Goal: Task Accomplishment & Management: Complete application form

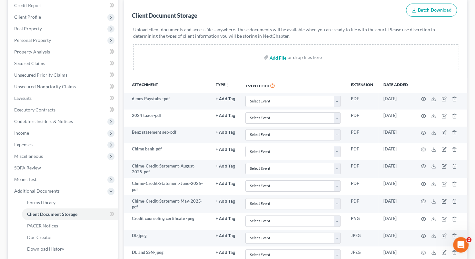
click at [280, 57] on input "file" at bounding box center [277, 58] width 15 height 12
type input "C:\fakepath\Lease Agreement 2025.pdf"
click at [280, 57] on input "file" at bounding box center [277, 58] width 15 height 12
type input "C:\fakepath\[PERSON_NAME] law.pdf"
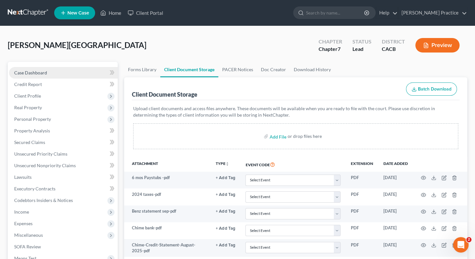
click at [23, 72] on span "Case Dashboard" at bounding box center [30, 72] width 33 height 5
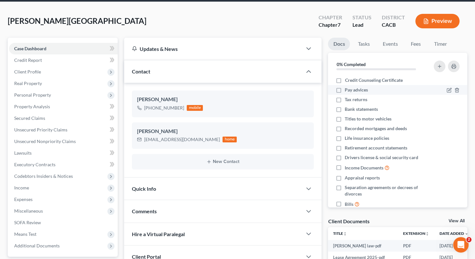
scroll to position [25, 0]
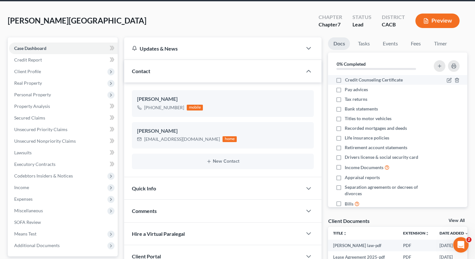
click at [345, 79] on label "Credit Counseling Certificate" at bounding box center [374, 80] width 58 height 6
click at [347, 79] on input "Credit Counseling Certificate" at bounding box center [349, 79] width 4 height 4
checkbox input "true"
click at [345, 90] on label "Pay advices" at bounding box center [356, 89] width 23 height 6
click at [347, 90] on input "Pay advices" at bounding box center [349, 88] width 4 height 4
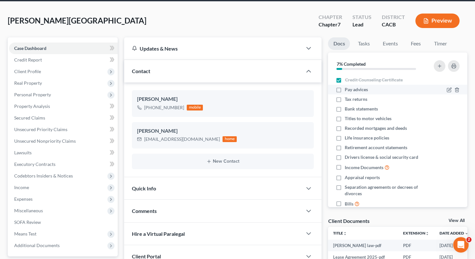
checkbox input "true"
click at [345, 99] on label "Tax returns" at bounding box center [356, 99] width 23 height 6
click at [347, 99] on input "Tax returns" at bounding box center [349, 98] width 4 height 4
checkbox input "true"
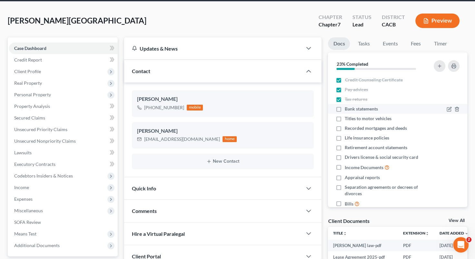
click at [345, 110] on label "Bank statements" at bounding box center [361, 109] width 33 height 6
click at [347, 110] on input "Bank statements" at bounding box center [349, 108] width 4 height 4
checkbox input "true"
click at [345, 117] on label "Titles to motor vehicles" at bounding box center [368, 118] width 47 height 6
click at [347, 117] on input "Titles to motor vehicles" at bounding box center [349, 117] width 4 height 4
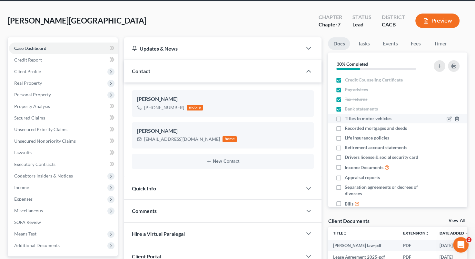
checkbox input "true"
click at [345, 148] on label "Retirement account statements" at bounding box center [376, 147] width 63 height 6
click at [347, 148] on input "Retirement account statements" at bounding box center [349, 146] width 4 height 4
checkbox input "true"
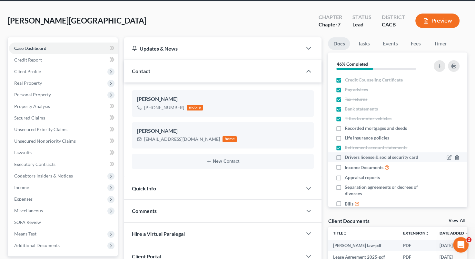
click at [345, 157] on label "Drivers license & social security card" at bounding box center [382, 157] width 74 height 6
click at [347, 157] on input "Drivers license & social security card" at bounding box center [349, 156] width 4 height 4
checkbox input "true"
click at [345, 167] on label "Income Documents" at bounding box center [367, 167] width 45 height 7
click at [347, 167] on input "Income Documents" at bounding box center [349, 166] width 4 height 4
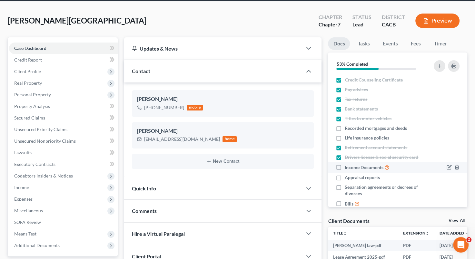
checkbox input "true"
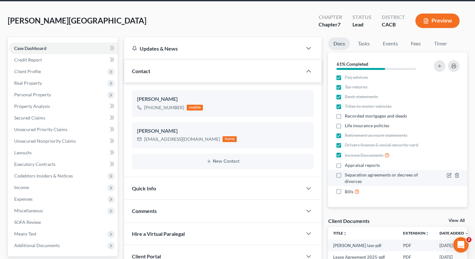
drag, startPoint x: 339, startPoint y: 191, endPoint x: 361, endPoint y: 185, distance: 22.1
click at [345, 191] on label "Bills" at bounding box center [352, 191] width 15 height 7
click at [347, 191] on input "Bills" at bounding box center [349, 190] width 4 height 4
checkbox input "true"
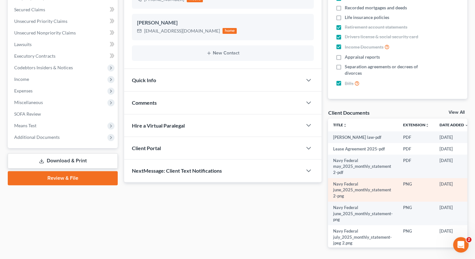
scroll to position [132, 0]
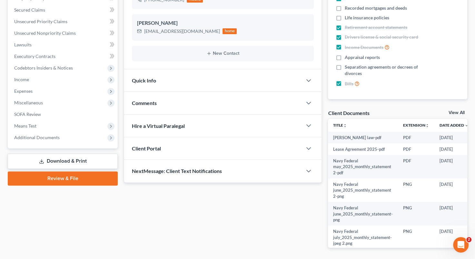
click at [229, 124] on div "Hire a Virtual Paralegal" at bounding box center [213, 126] width 178 height 22
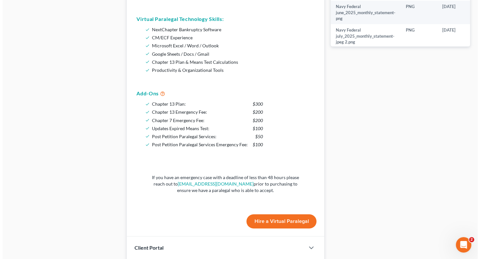
scroll to position [335, 0]
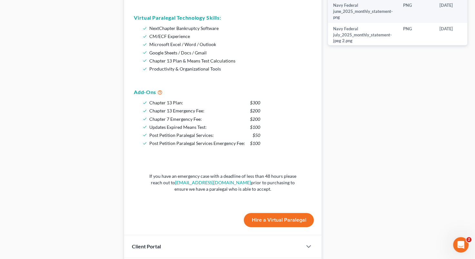
click at [269, 221] on button "Hire a Virtual Paralegal" at bounding box center [279, 220] width 70 height 14
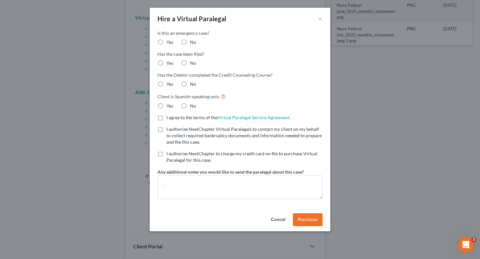
click at [190, 41] on label "No" at bounding box center [193, 42] width 6 height 6
click at [192, 41] on input "No" at bounding box center [194, 41] width 4 height 4
radio input "true"
drag, startPoint x: 182, startPoint y: 62, endPoint x: 183, endPoint y: 69, distance: 6.5
click at [190, 63] on label "No" at bounding box center [193, 63] width 6 height 6
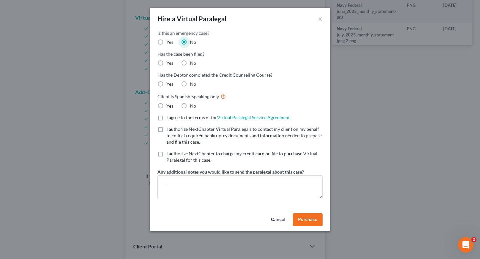
click at [192, 63] on input "No" at bounding box center [194, 62] width 4 height 4
radio input "true"
click at [166, 85] on label "Yes" at bounding box center [169, 84] width 7 height 6
click at [169, 85] on input "Yes" at bounding box center [171, 83] width 4 height 4
radio input "true"
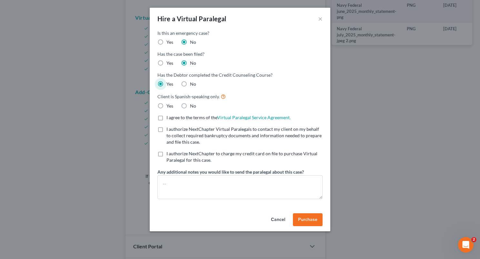
click at [190, 104] on label "No" at bounding box center [193, 106] width 6 height 6
click at [192, 104] on input "No" at bounding box center [194, 105] width 4 height 4
radio input "true"
click at [166, 117] on label "I agree to the terms of the Virtual Paralegal Service Agreement. (Updates have …" at bounding box center [228, 117] width 124 height 6
click at [169, 117] on input "I agree to the terms of the Virtual Paralegal Service Agreement. (Updates have …" at bounding box center [171, 116] width 4 height 4
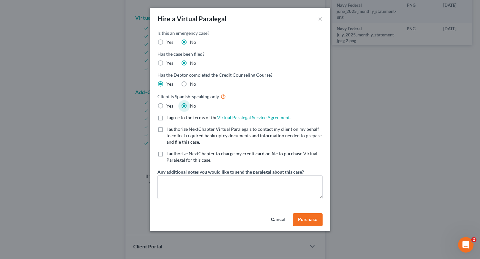
checkbox input "true"
click at [166, 128] on label "I authorize NextChapter Virtual Paralegals to contact my client on my behalf to…" at bounding box center [244, 135] width 156 height 19
click at [169, 128] on input "I authorize NextChapter Virtual Paralegals to contact my client on my behalf to…" at bounding box center [171, 128] width 4 height 4
checkbox input "true"
drag, startPoint x: 159, startPoint y: 153, endPoint x: 173, endPoint y: 191, distance: 40.5
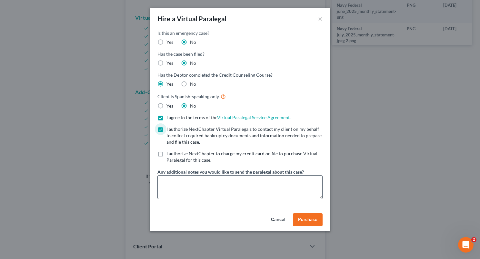
click at [166, 153] on label "I authorize NextChapter to charge my credit card on file to purchase Virtual Pa…" at bounding box center [244, 157] width 156 height 13
click at [169, 153] on input "I authorize NextChapter to charge my credit card on file to purchase Virtual Pa…" at bounding box center [171, 153] width 4 height 4
checkbox input "true"
click at [186, 183] on textarea at bounding box center [239, 187] width 165 height 24
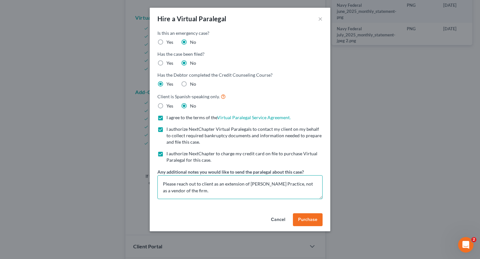
type textarea "Please reach out to client as an extension of [PERSON_NAME] Practice, not as a …"
click at [307, 218] on span "Purchase" at bounding box center [307, 219] width 19 height 5
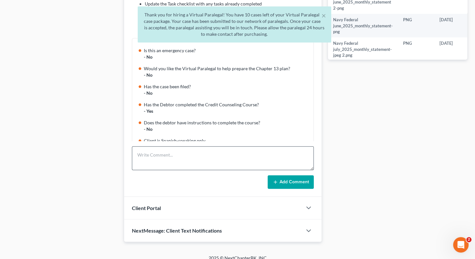
scroll to position [98, 0]
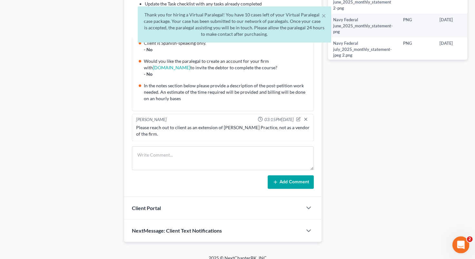
click at [462, 247] on icon "Open Intercom Messenger" at bounding box center [460, 244] width 11 height 11
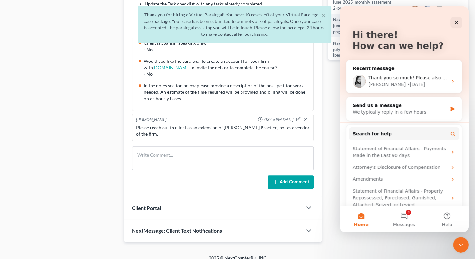
scroll to position [33, 0]
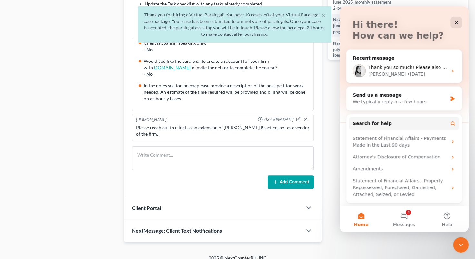
drag, startPoint x: 467, startPoint y: 57, endPoint x: 812, endPoint y: 105, distance: 348.0
click at [414, 72] on div "[PERSON_NAME] • [DATE]" at bounding box center [407, 74] width 79 height 7
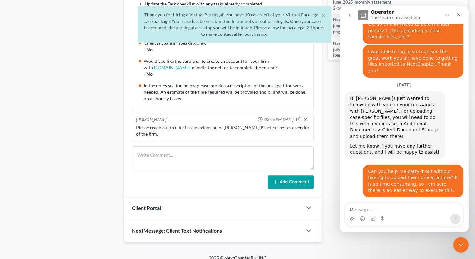
scroll to position [820, 0]
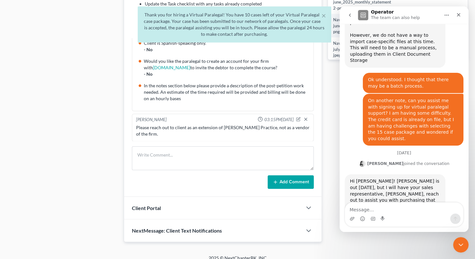
click at [386, 209] on textarea "Message…" at bounding box center [404, 208] width 118 height 11
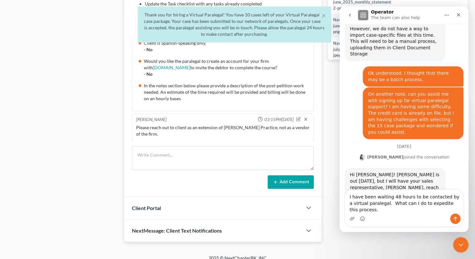
scroll to position [833, 0]
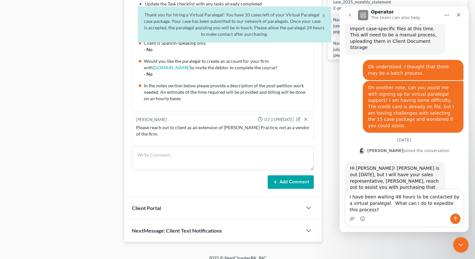
type textarea "I have been waiting 48 hours to be contacted by a virtual paralegal. What can I…"
click at [455, 218] on icon "Send a message…" at bounding box center [455, 218] width 5 height 5
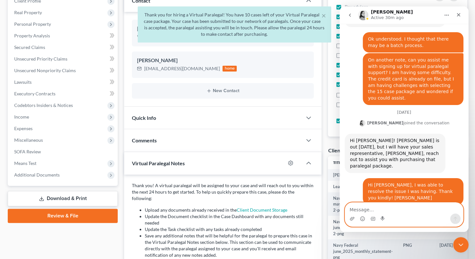
scroll to position [0, 0]
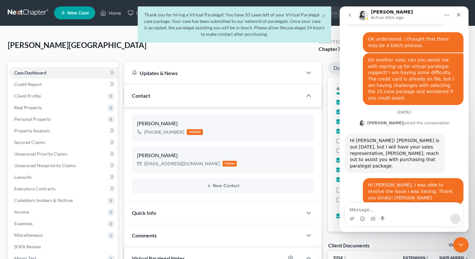
drag, startPoint x: 410, startPoint y: 190, endPoint x: 362, endPoint y: 177, distance: 49.7
drag, startPoint x: 362, startPoint y: 177, endPoint x: 385, endPoint y: 182, distance: 23.8
copy div "I have been waiting 48 hours to be contacted by a virtual paralegal. What can I…"
